Goal: Find contact information: Find contact information

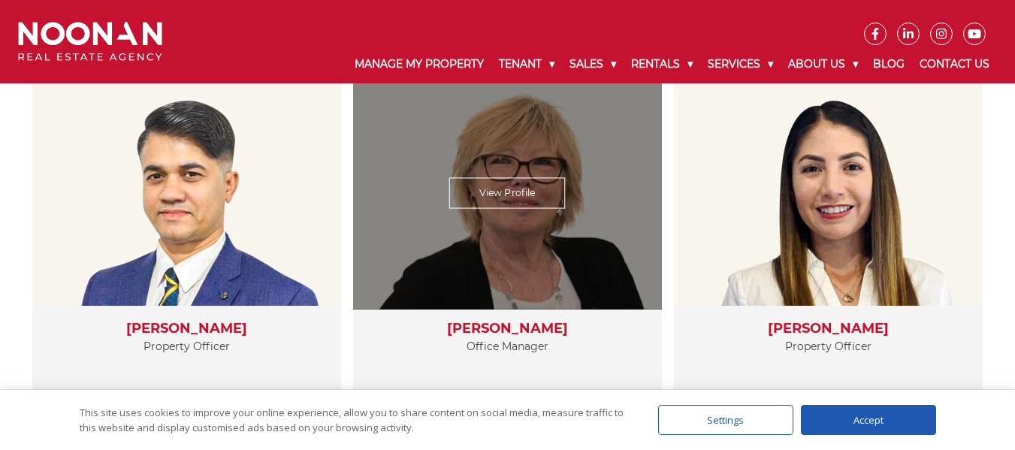
scroll to position [2513, 0]
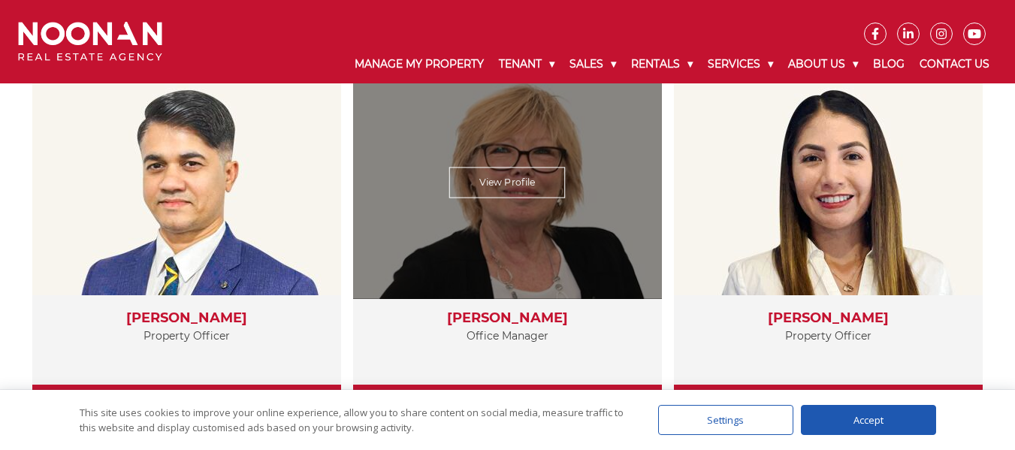
click at [522, 186] on link "View Profile" at bounding box center [507, 182] width 116 height 31
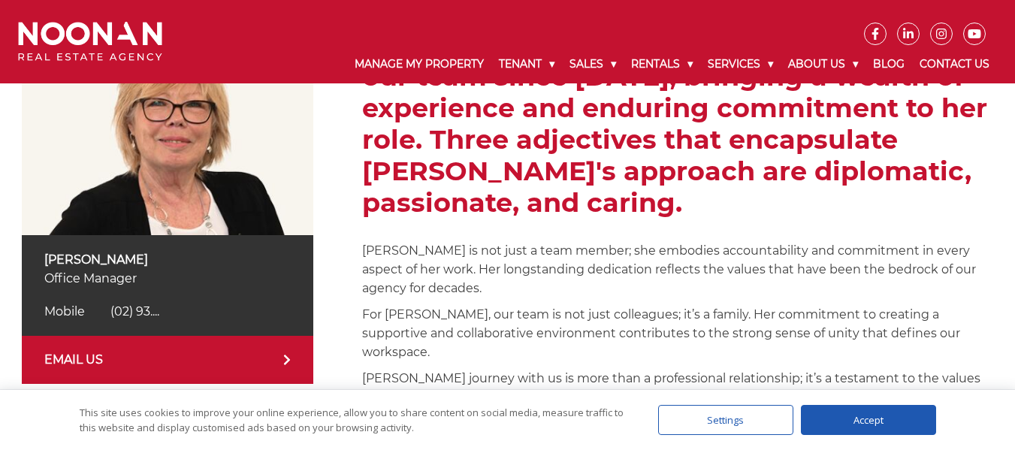
scroll to position [451, 0]
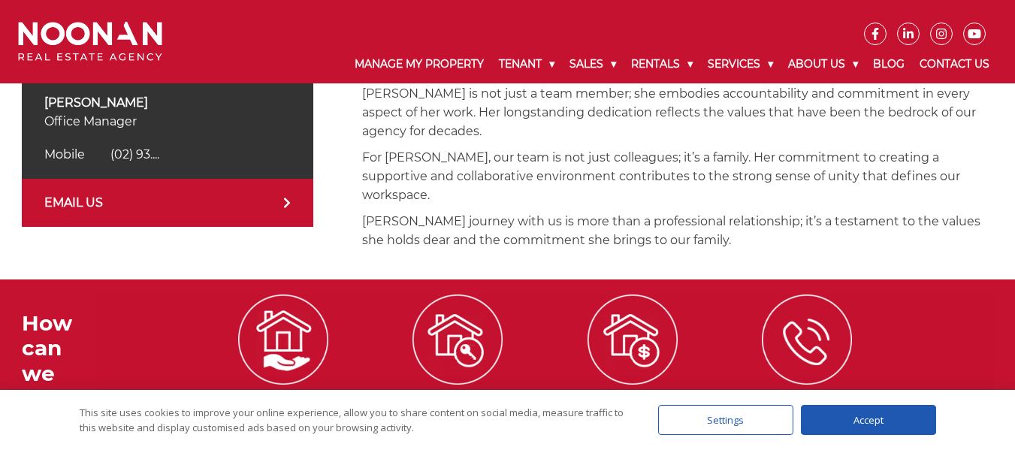
click at [853, 418] on div "Accept" at bounding box center [868, 420] width 135 height 30
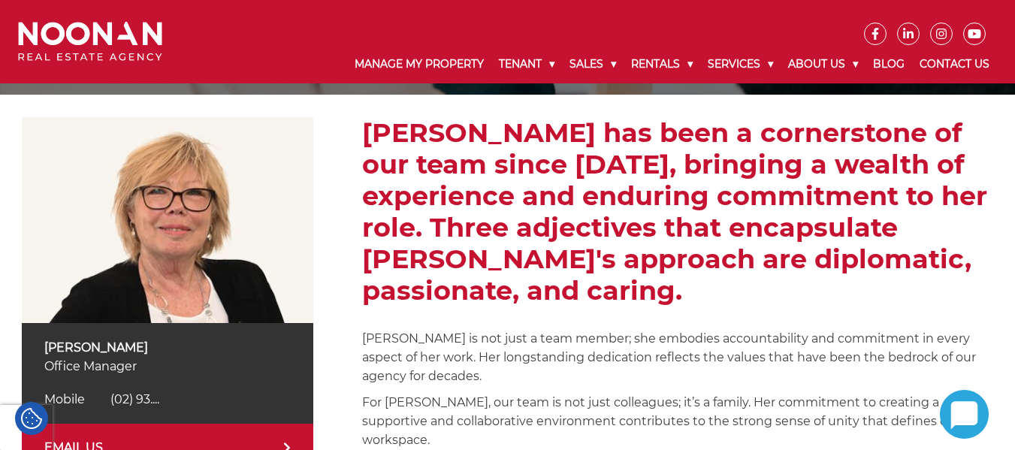
scroll to position [200, 0]
